Goal: Navigation & Orientation: Find specific page/section

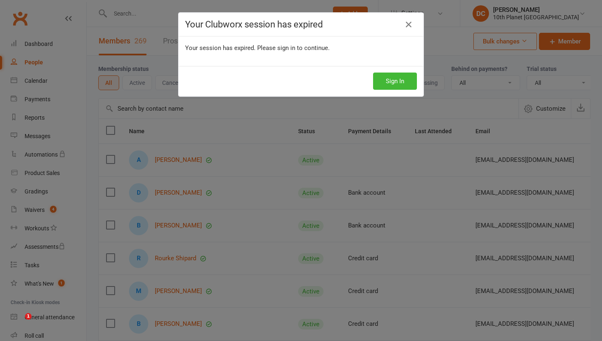
select select "100"
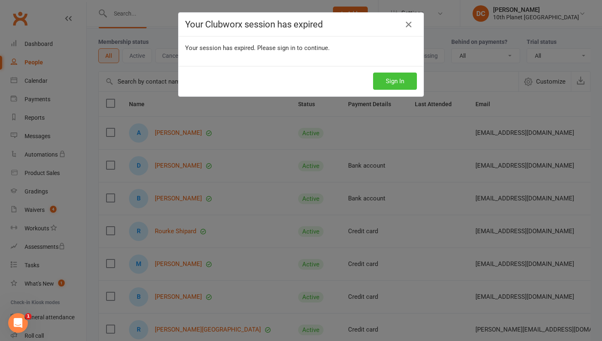
click at [406, 84] on button "Sign In" at bounding box center [395, 81] width 44 height 17
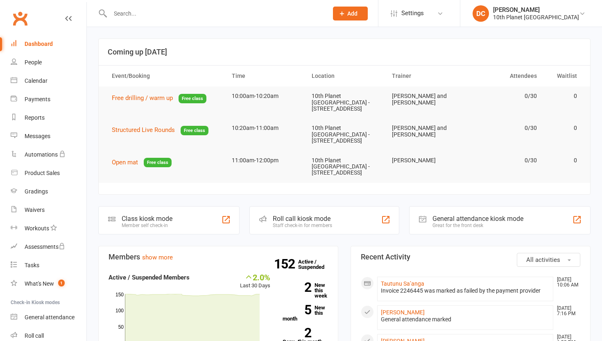
click at [33, 63] on div "People" at bounding box center [33, 62] width 17 height 7
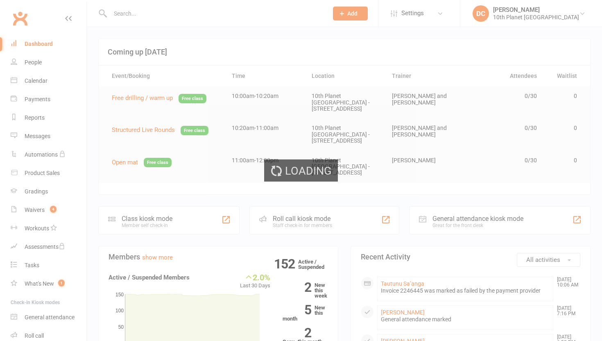
select select "100"
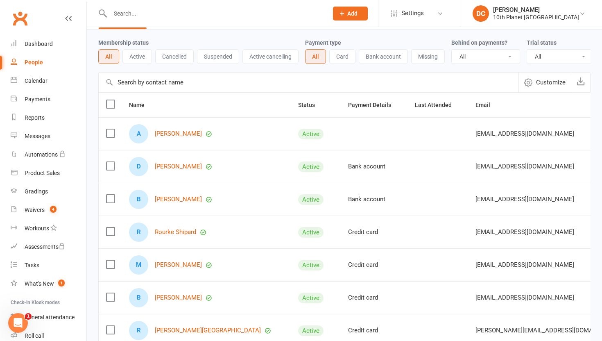
scroll to position [28, 0]
